Goal: Find specific fact: Find specific fact

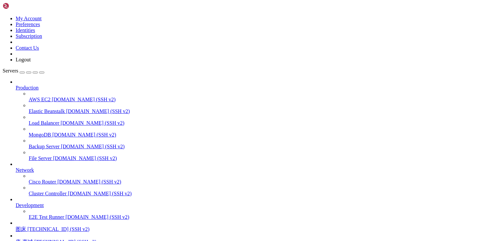
scroll to position [57, 0]
click at [33, 239] on span "唐-商城" at bounding box center [24, 242] width 17 height 6
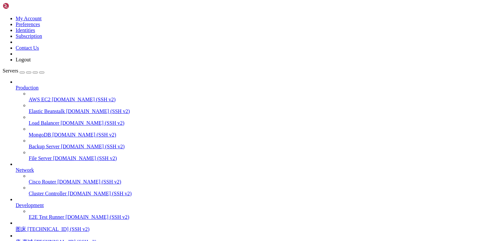
drag, startPoint x: 54, startPoint y: 552, endPoint x: 158, endPoint y: 554, distance: 104.0
